Goal: Task Accomplishment & Management: Manage account settings

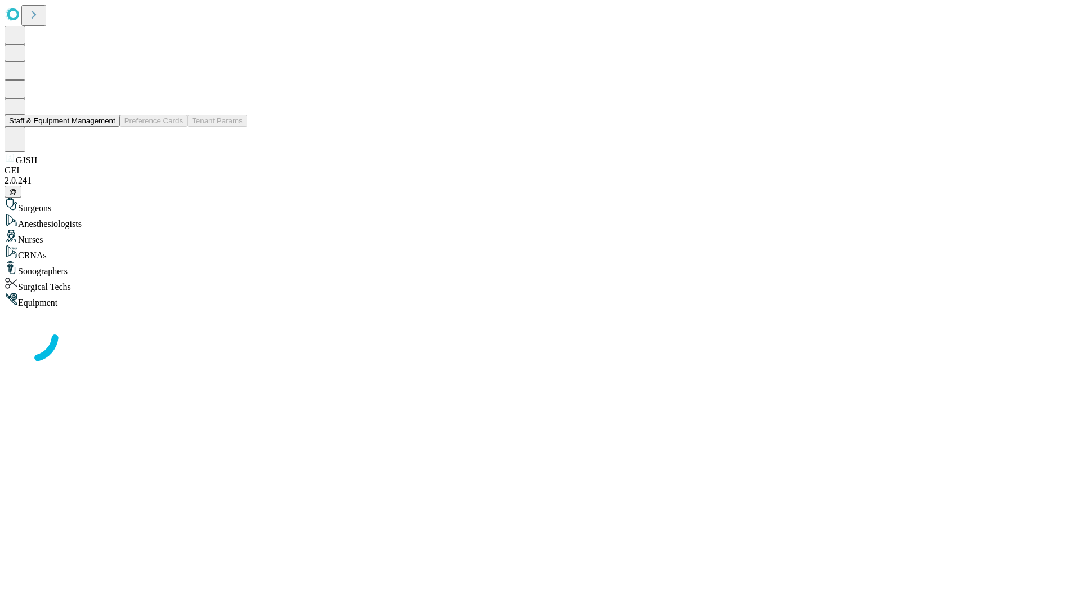
click at [107, 127] on button "Staff & Equipment Management" at bounding box center [62, 121] width 115 height 12
